Goal: Task Accomplishment & Management: Manage account settings

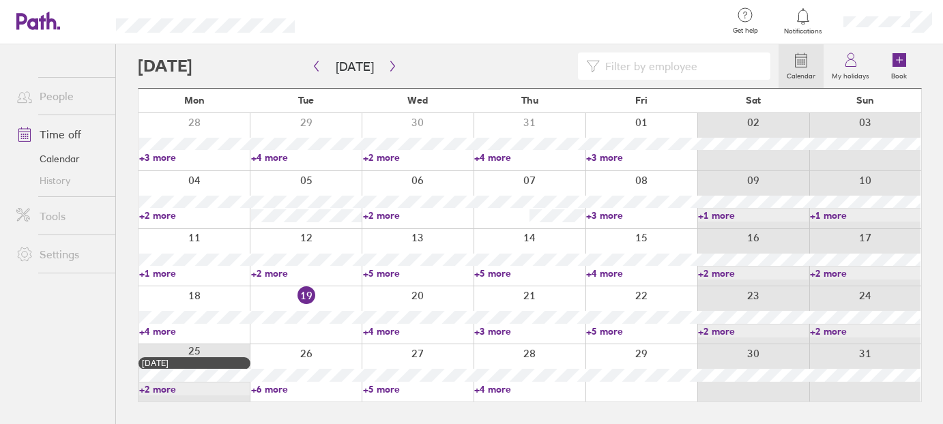
click at [645, 239] on div at bounding box center [641, 257] width 112 height 57
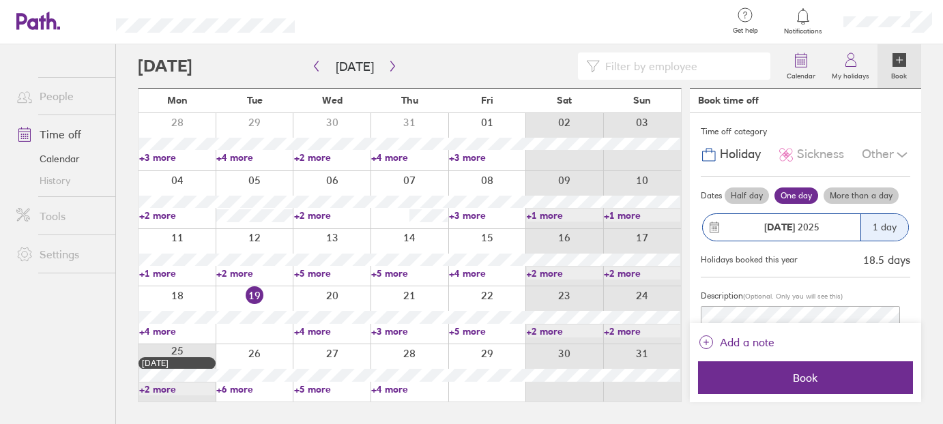
click at [465, 214] on link "+3 more" at bounding box center [487, 215] width 76 height 12
drag, startPoint x: 392, startPoint y: 250, endPoint x: 427, endPoint y: 276, distance: 43.8
click at [392, 250] on div at bounding box center [409, 257] width 78 height 57
click at [463, 269] on link "+4 more" at bounding box center [487, 273] width 76 height 12
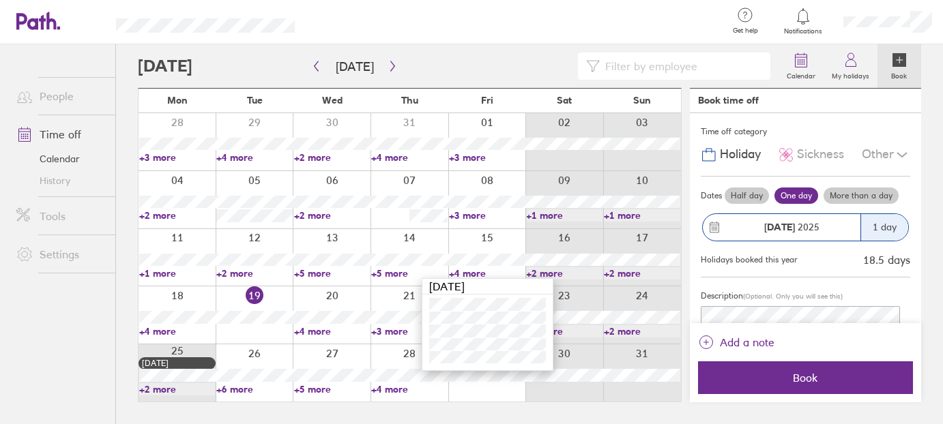
click at [69, 306] on ul "People Time off Calendar History Tools Settings" at bounding box center [57, 211] width 115 height 335
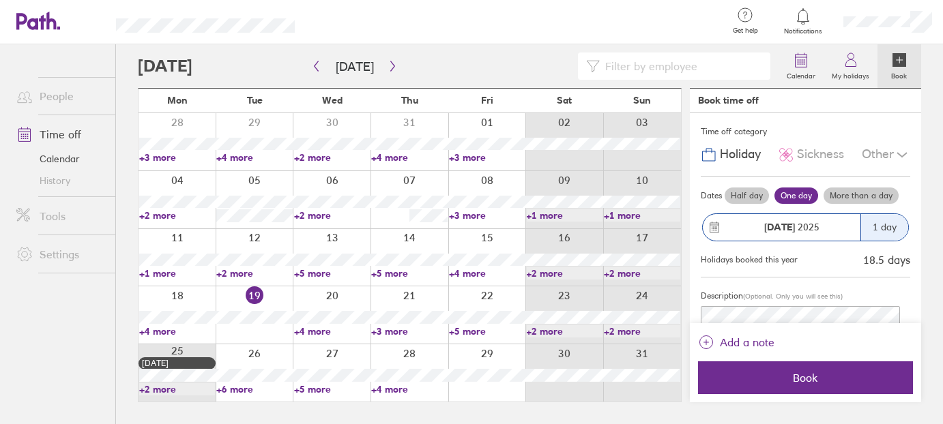
click at [250, 275] on link "+2 more" at bounding box center [254, 273] width 76 height 12
click at [250, 274] on link "+2 more" at bounding box center [254, 273] width 76 height 12
click at [244, 347] on div at bounding box center [255, 372] width 78 height 57
click at [237, 386] on link "+6 more" at bounding box center [254, 389] width 76 height 12
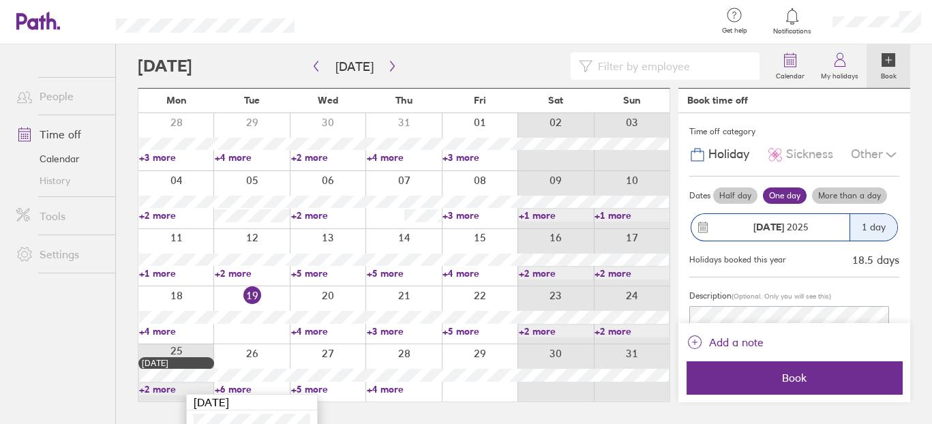
scroll to position [88, 0]
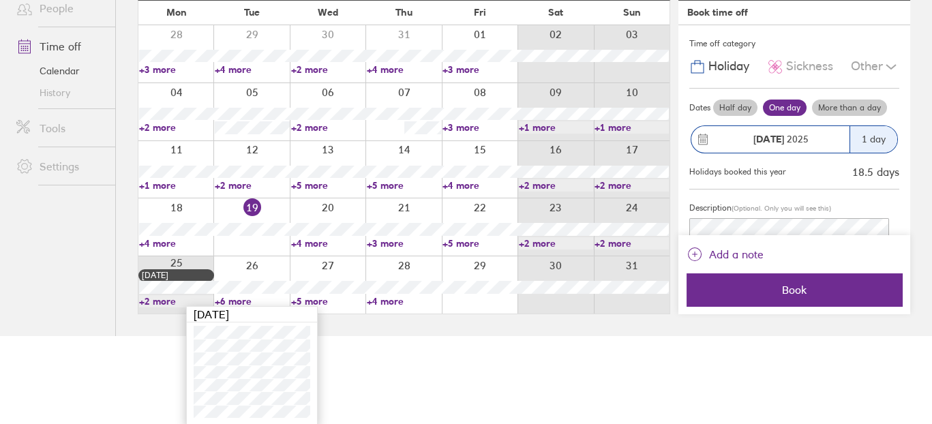
click at [472, 188] on link "+4 more" at bounding box center [480, 185] width 74 height 12
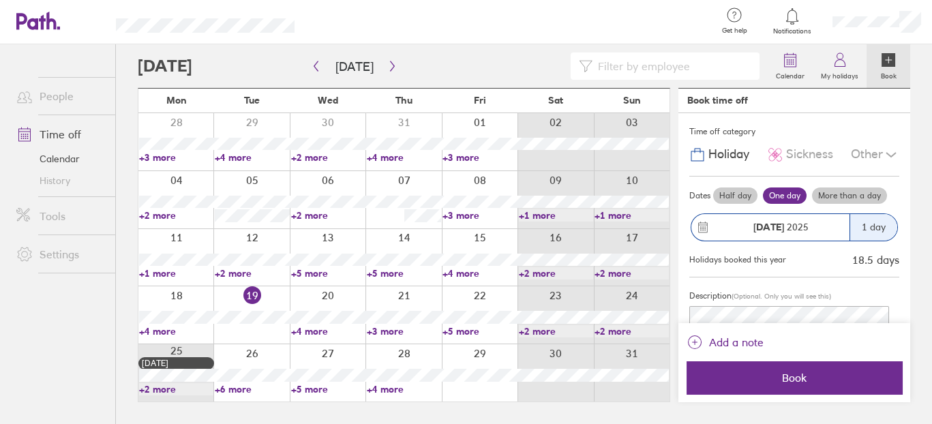
scroll to position [0, 0]
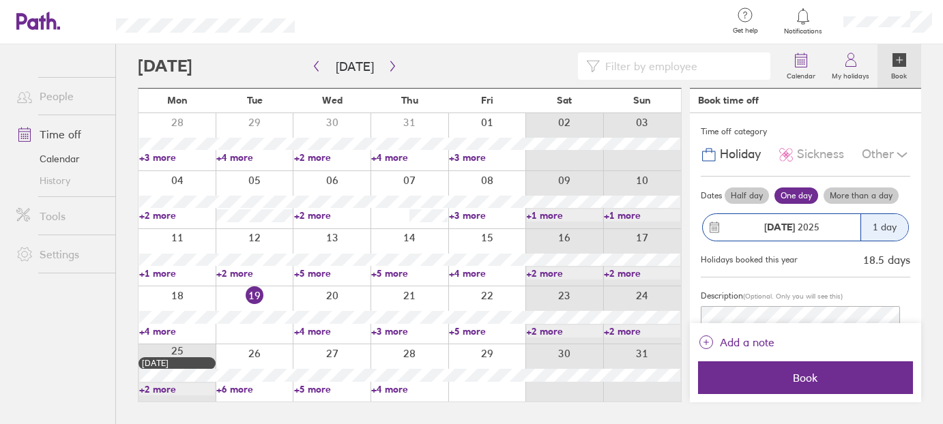
click at [458, 332] on link "+5 more" at bounding box center [487, 331] width 76 height 12
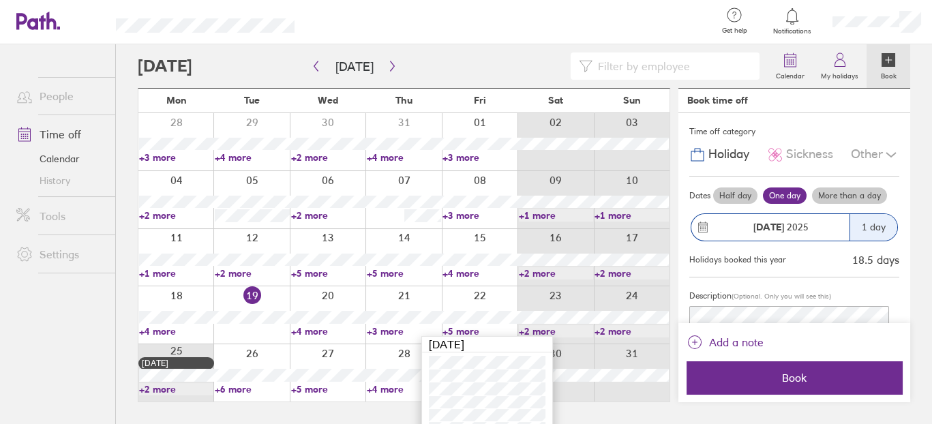
click at [398, 330] on link "+3 more" at bounding box center [404, 331] width 74 height 12
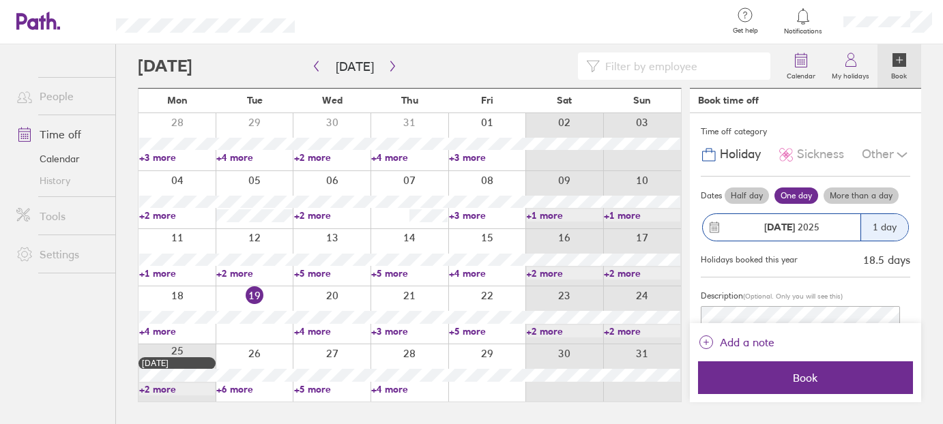
click at [393, 327] on link "+3 more" at bounding box center [409, 331] width 76 height 12
click at [325, 328] on link "+4 more" at bounding box center [332, 331] width 76 height 12
click at [467, 329] on link "+5 more" at bounding box center [487, 331] width 76 height 12
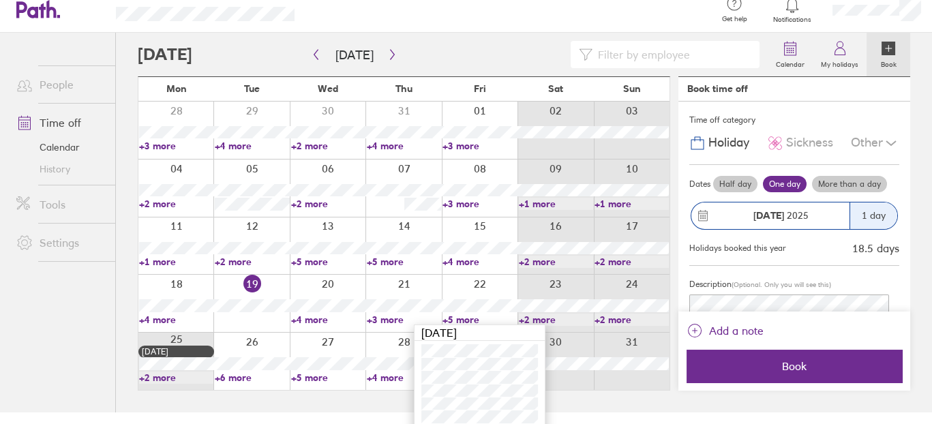
scroll to position [17, 0]
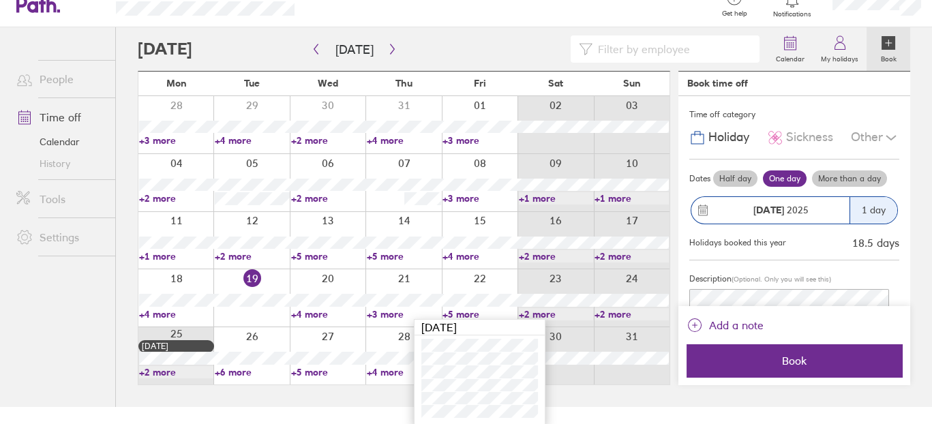
click at [151, 374] on link "+2 more" at bounding box center [176, 372] width 74 height 12
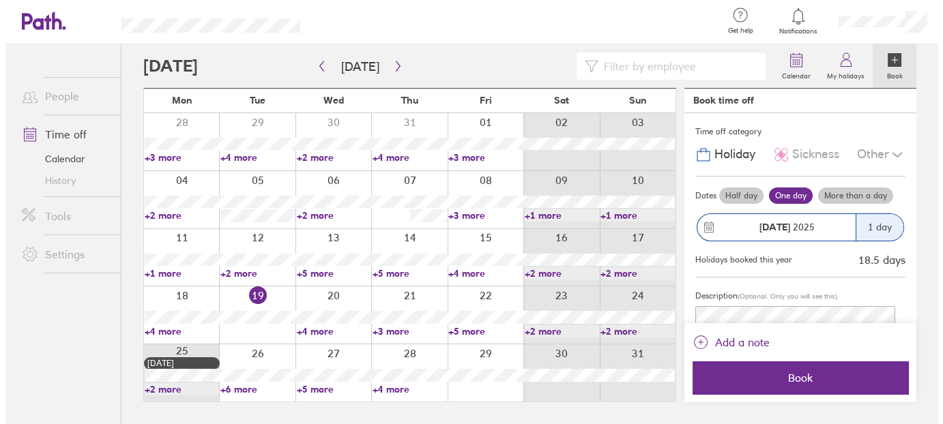
scroll to position [0, 0]
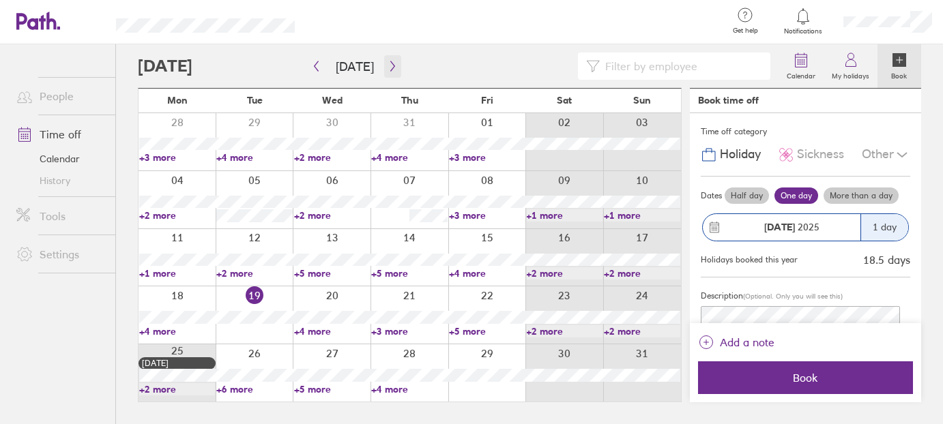
click at [390, 70] on icon "button" at bounding box center [392, 66] width 10 height 11
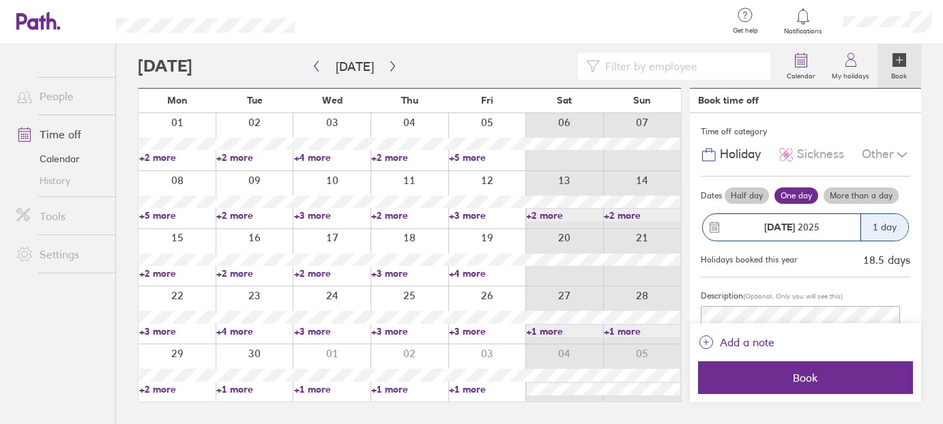
click at [167, 209] on link "+5 more" at bounding box center [177, 215] width 76 height 12
